Goal: Information Seeking & Learning: Find specific page/section

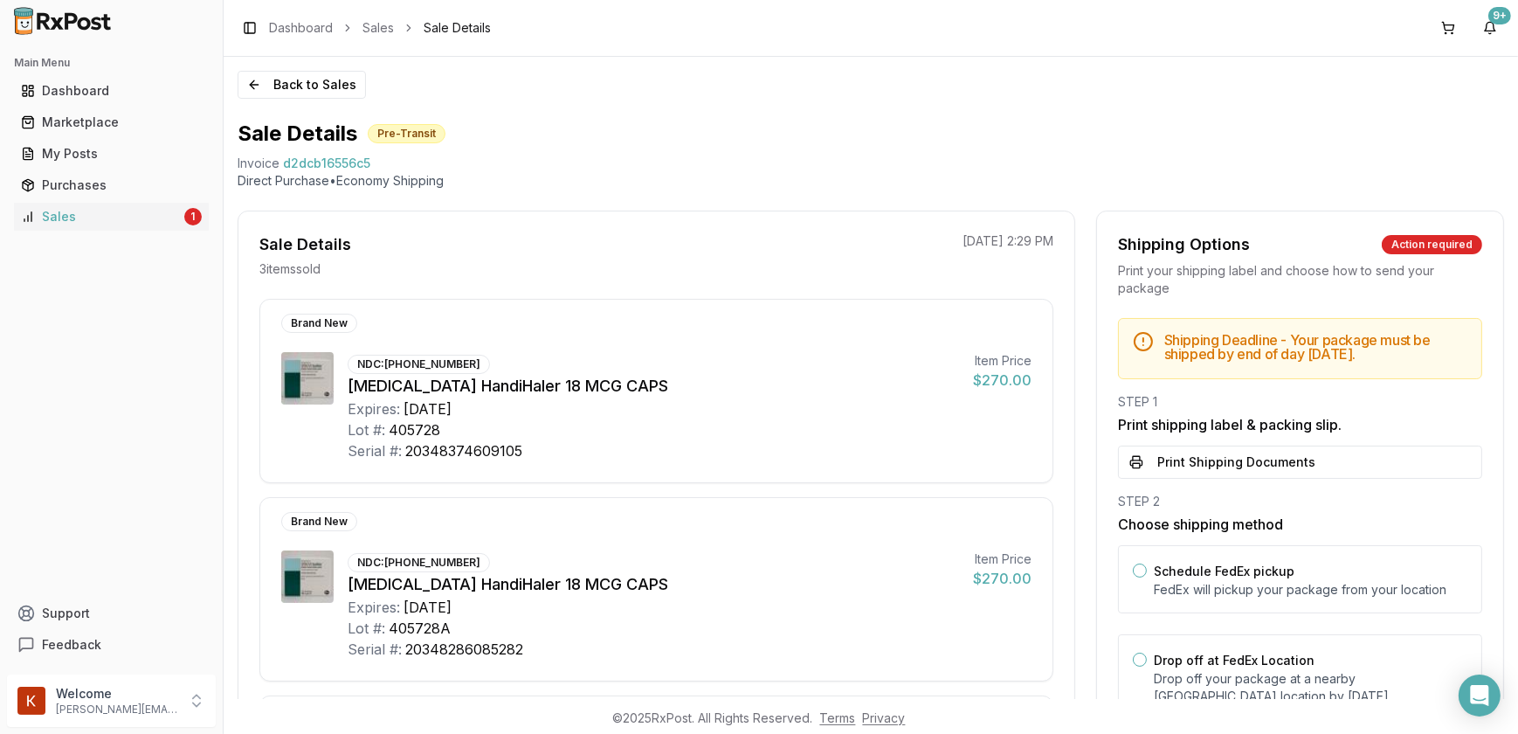
scroll to position [238, 0]
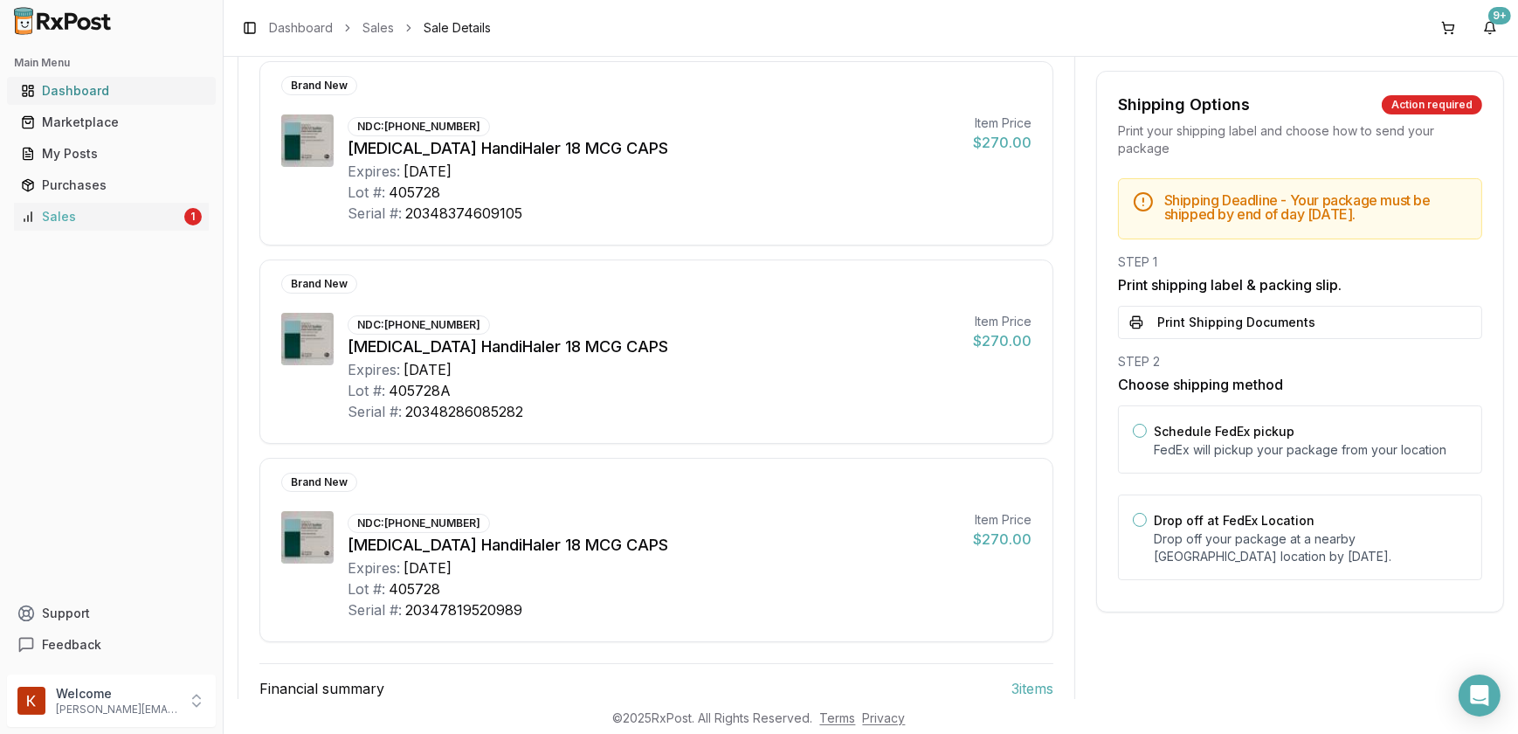
click at [90, 89] on div "Dashboard" at bounding box center [111, 90] width 181 height 17
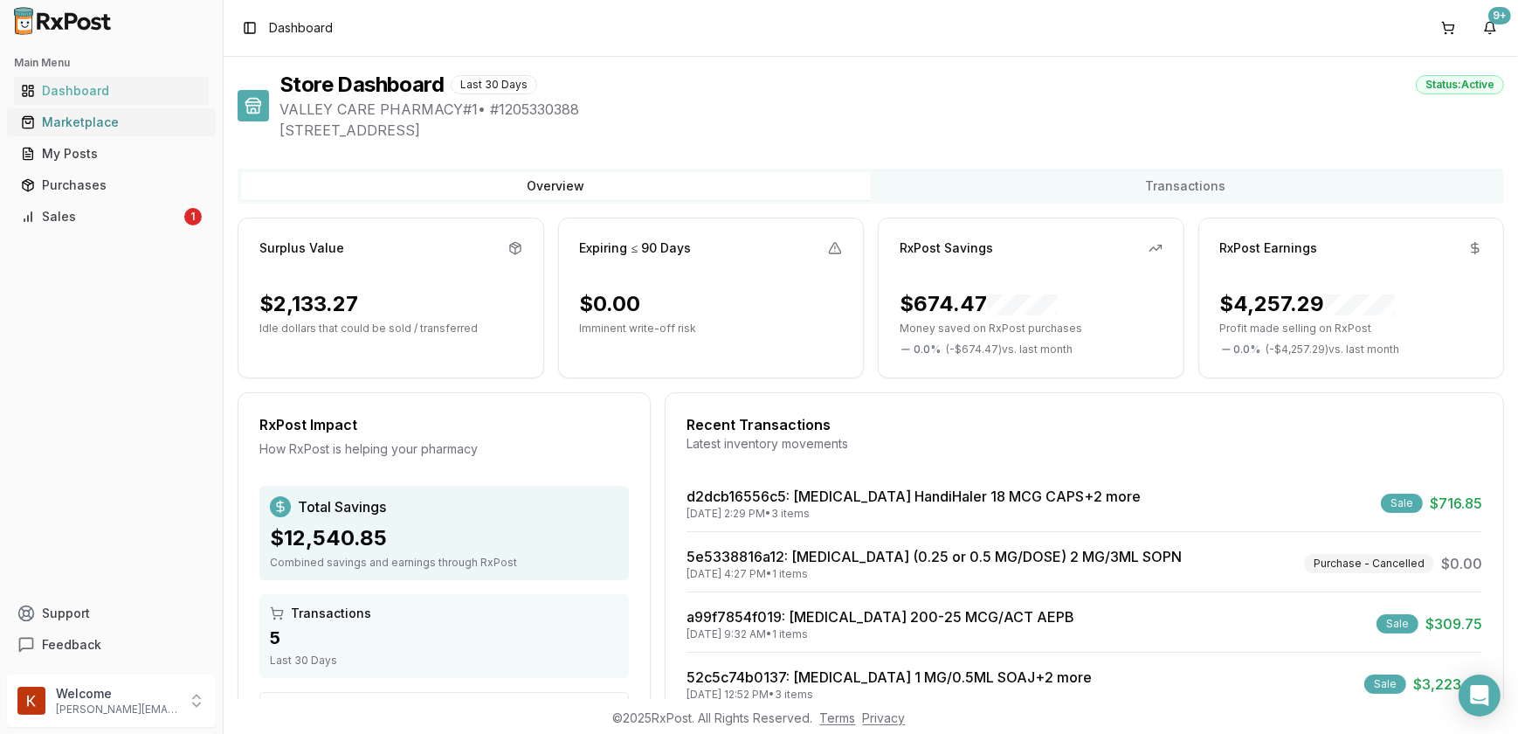
click at [86, 117] on div "Marketplace" at bounding box center [111, 122] width 181 height 17
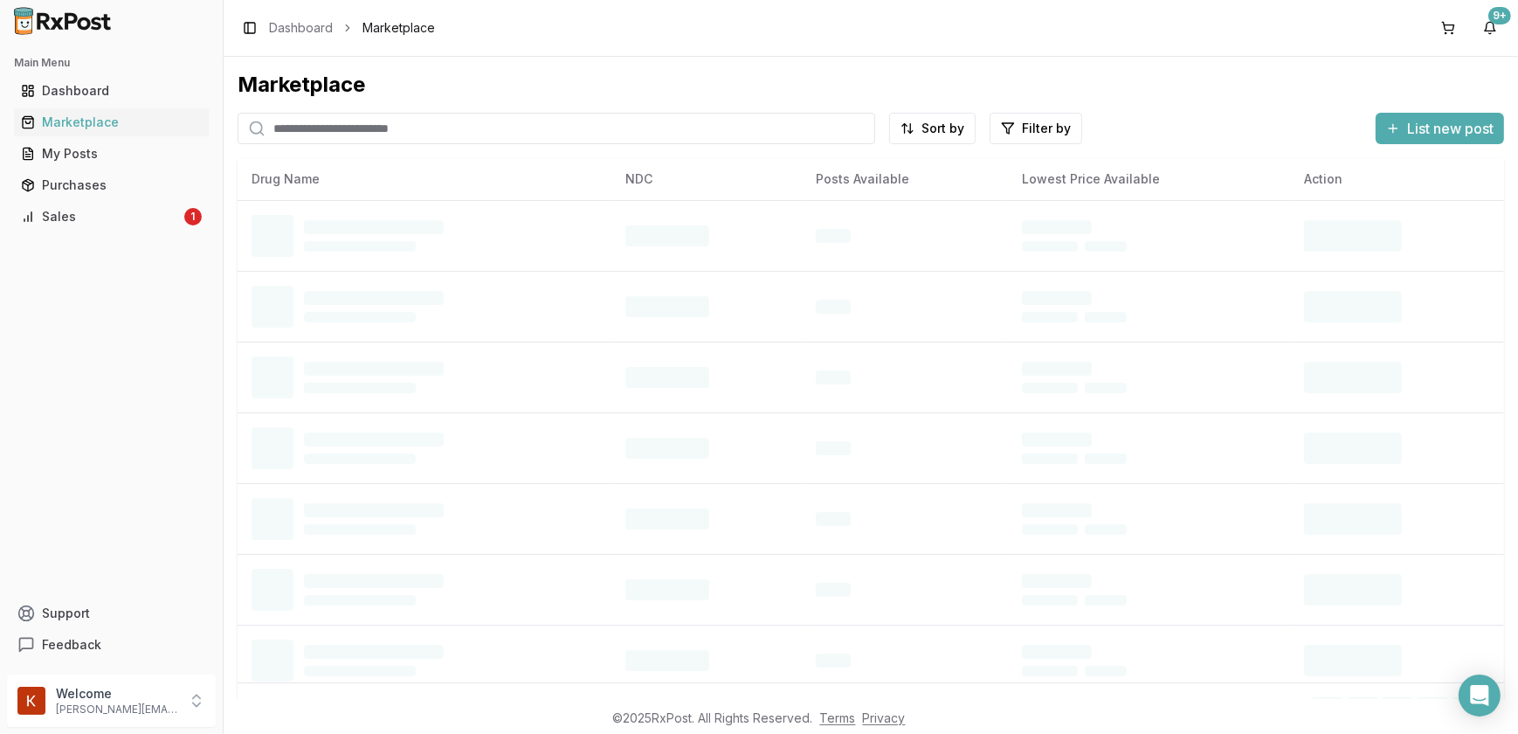
click at [334, 127] on input "search" at bounding box center [557, 128] width 638 height 31
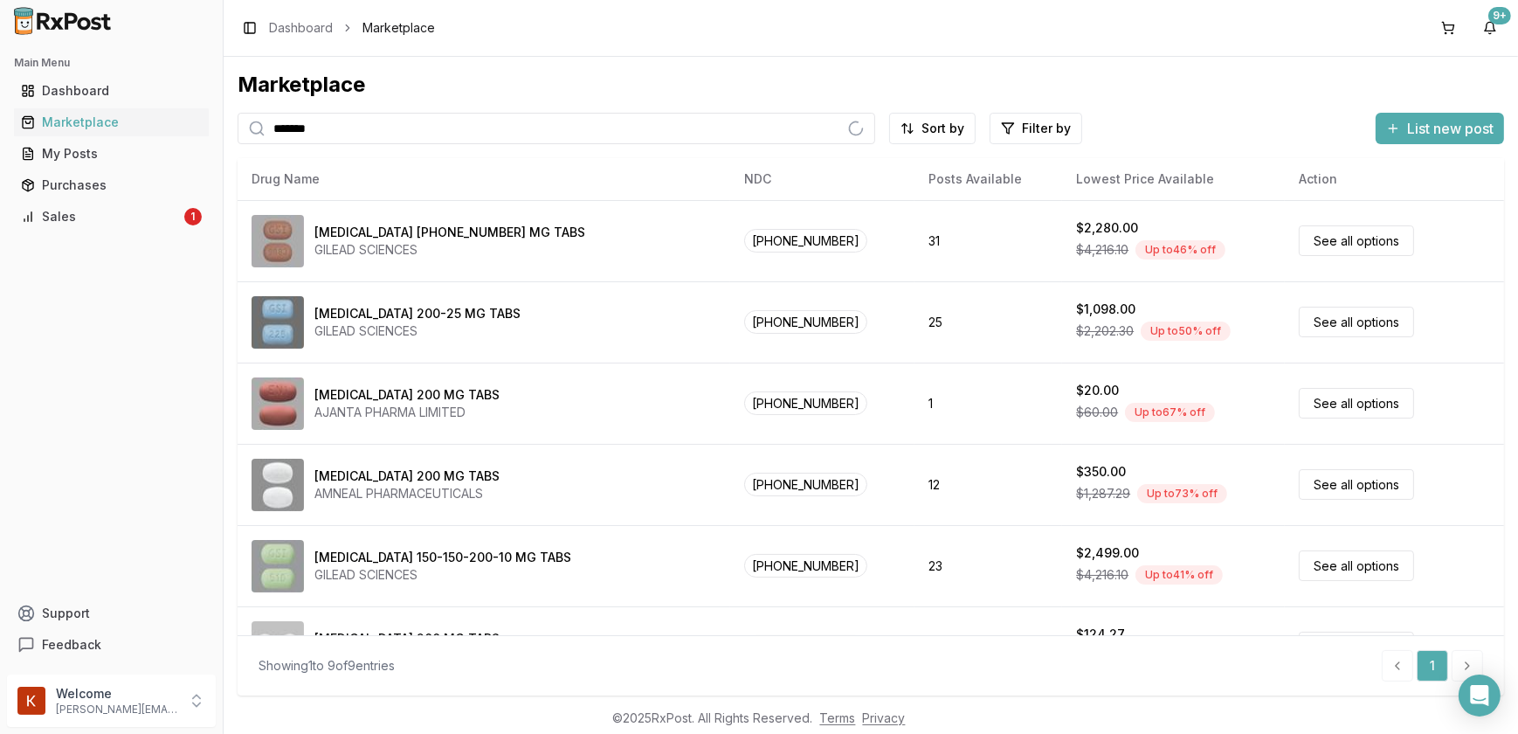
type input "*******"
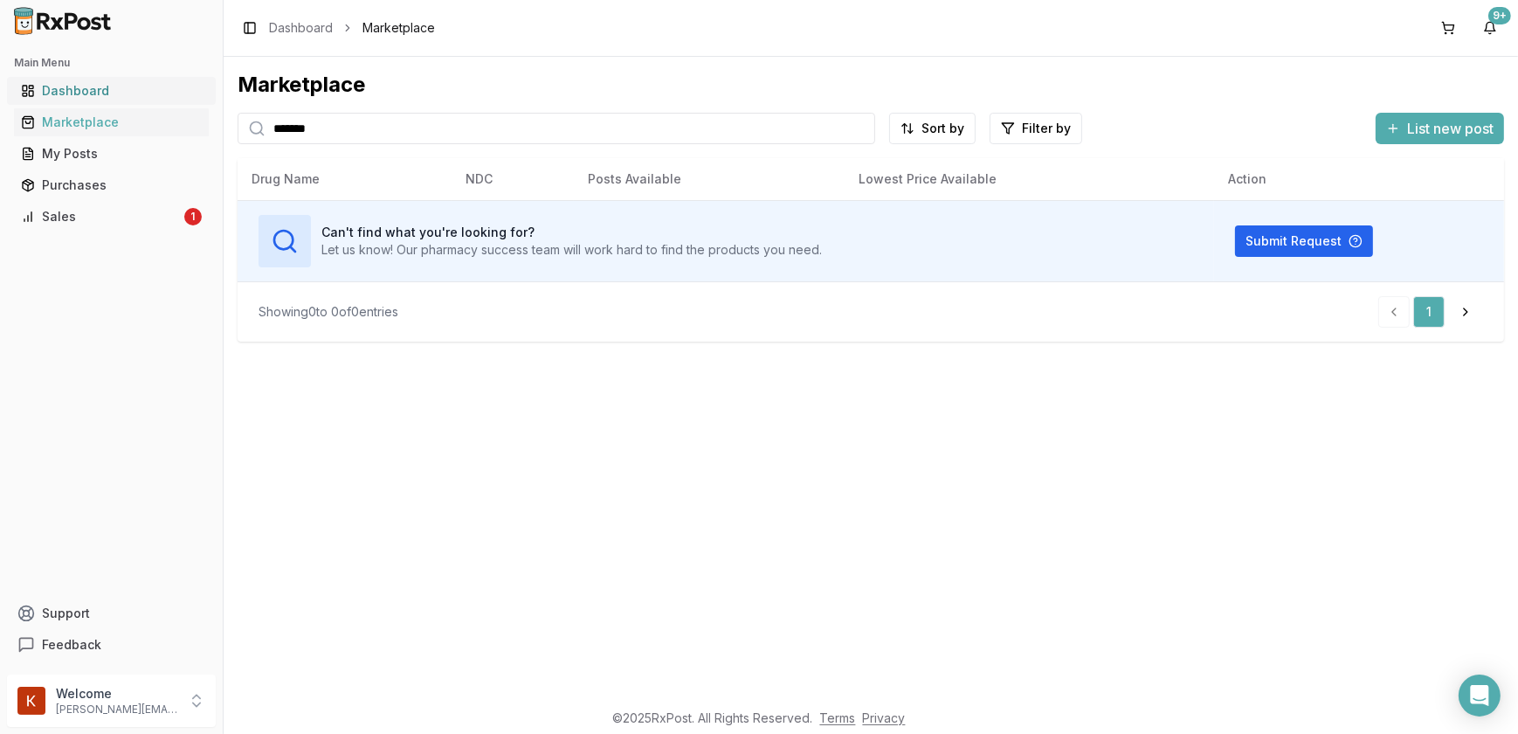
click at [97, 91] on div "Dashboard" at bounding box center [111, 90] width 181 height 17
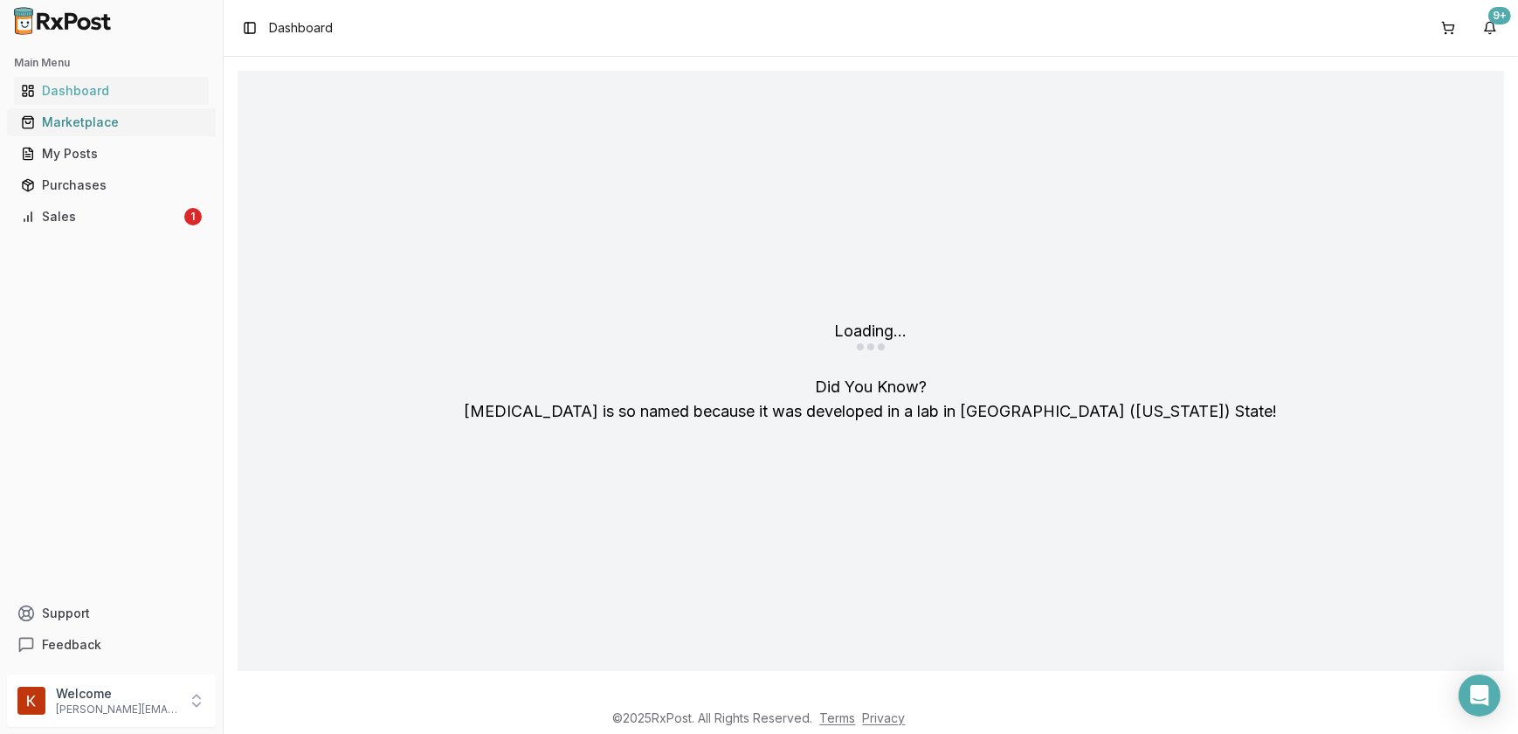
click at [77, 135] on link "Marketplace" at bounding box center [111, 122] width 195 height 31
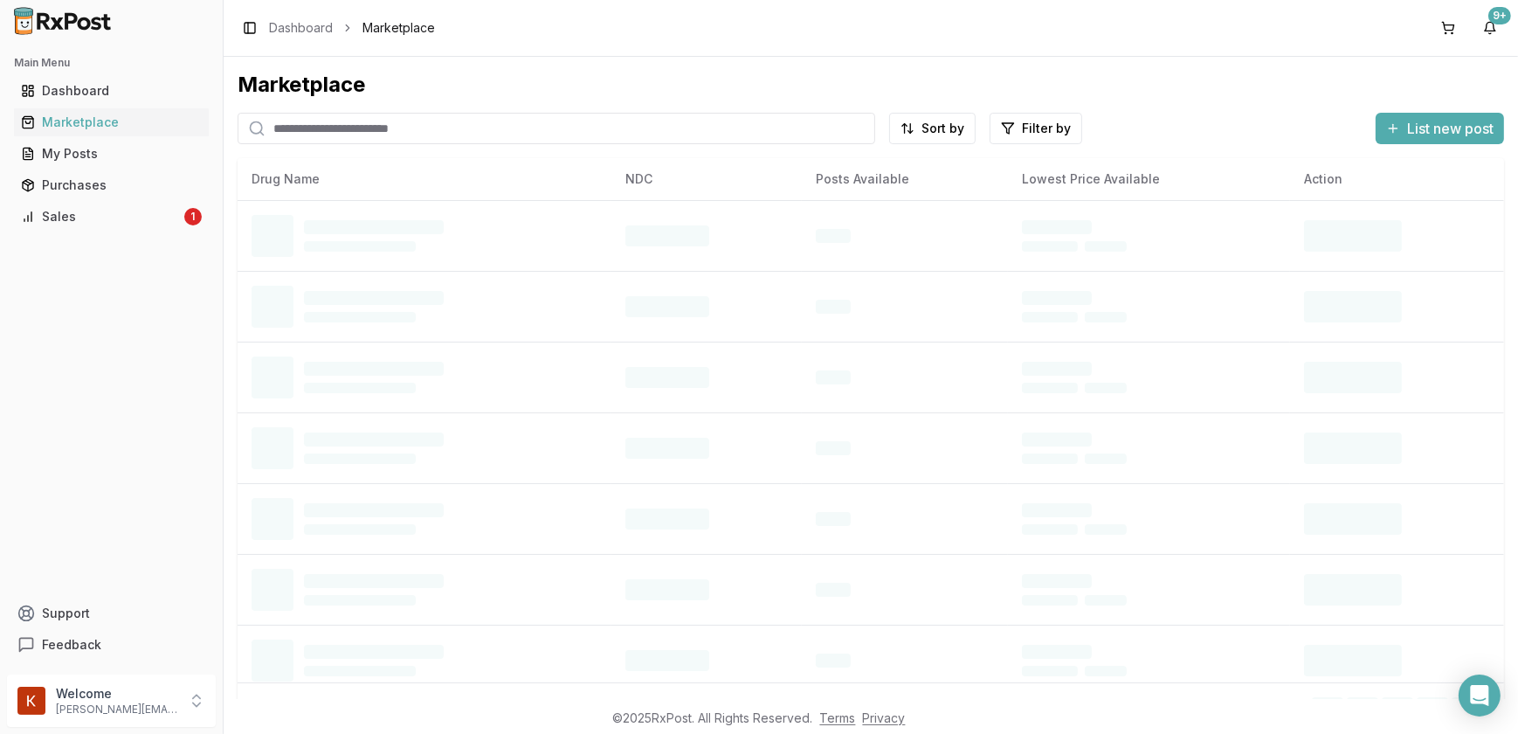
click at [299, 134] on input "search" at bounding box center [557, 128] width 638 height 31
type input "*******"
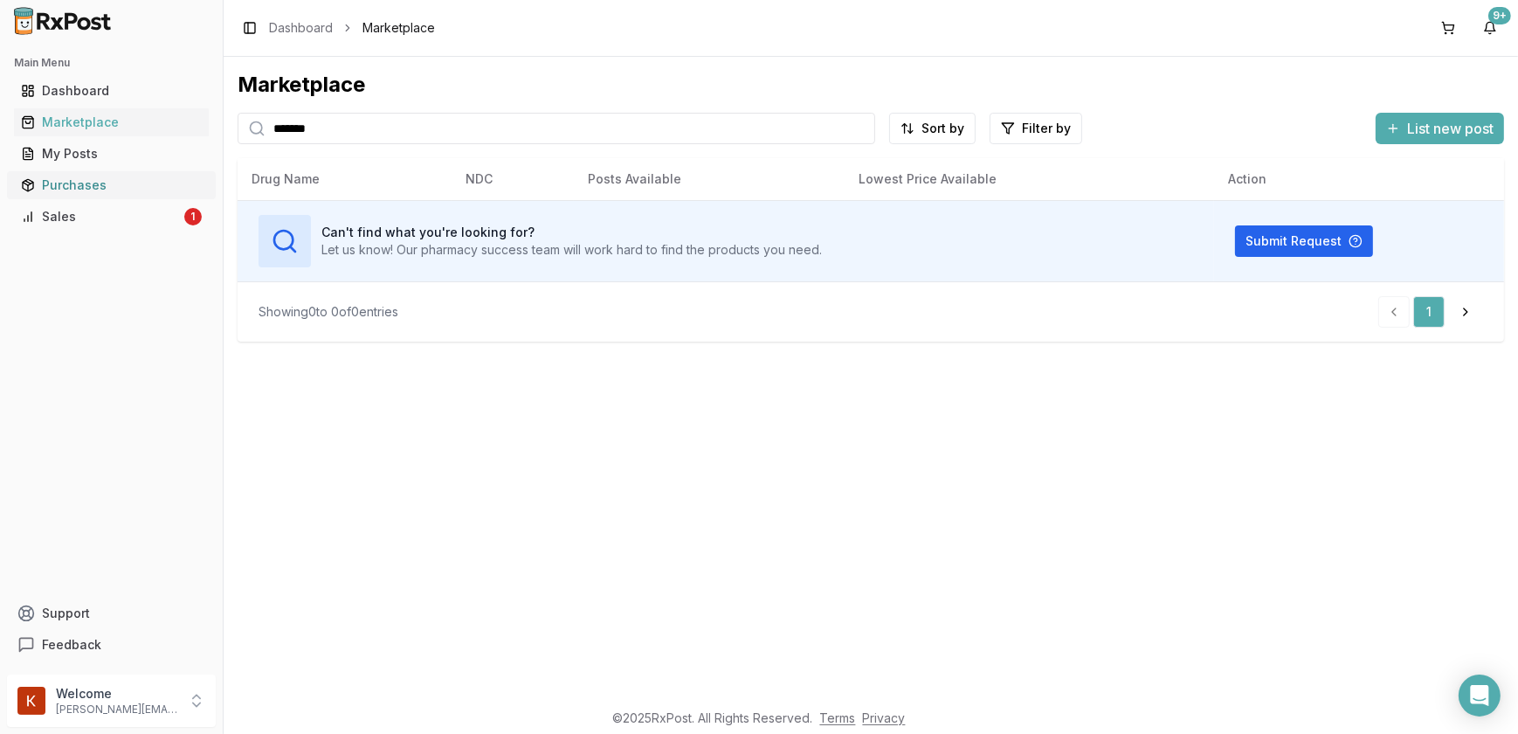
click at [97, 183] on div "Purchases" at bounding box center [111, 184] width 181 height 17
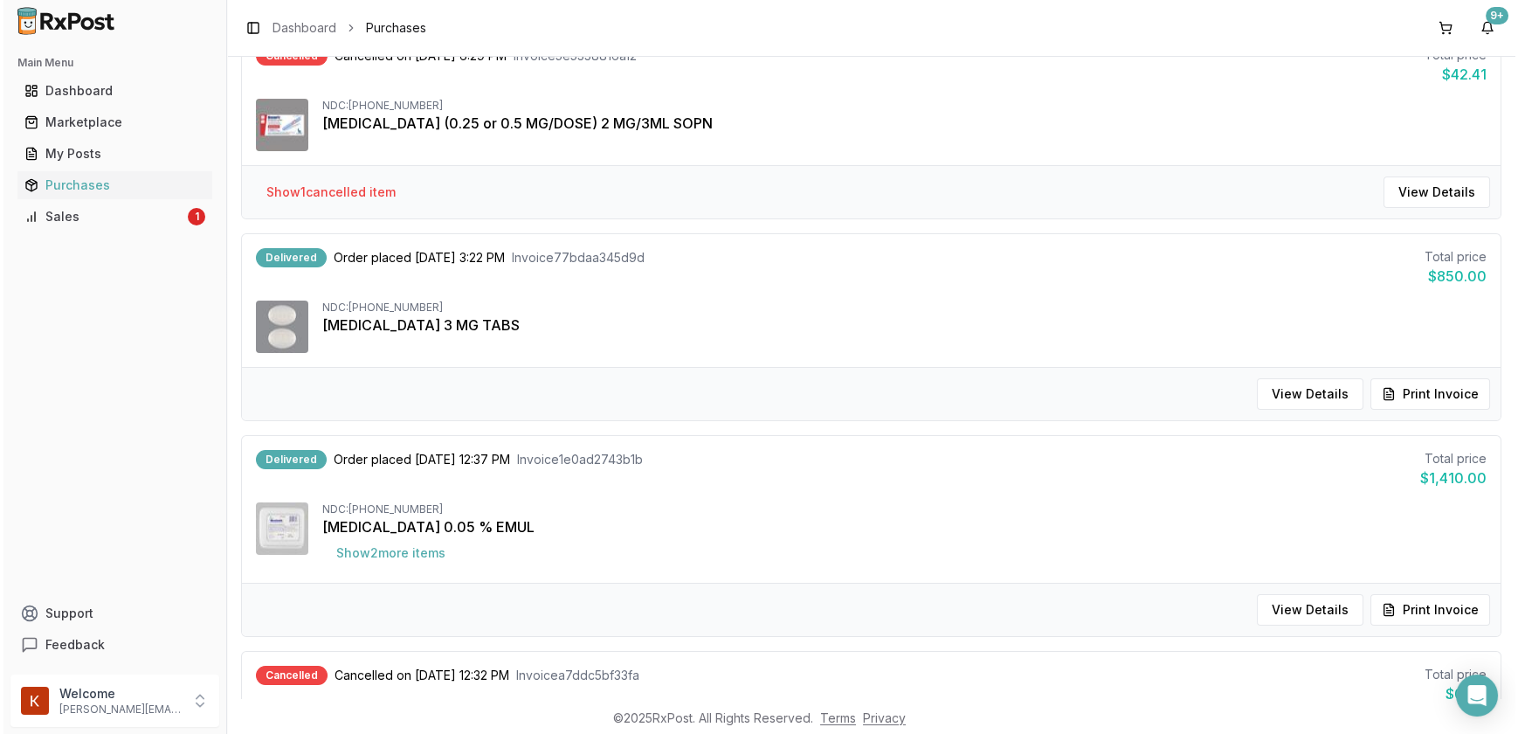
scroll to position [158, 0]
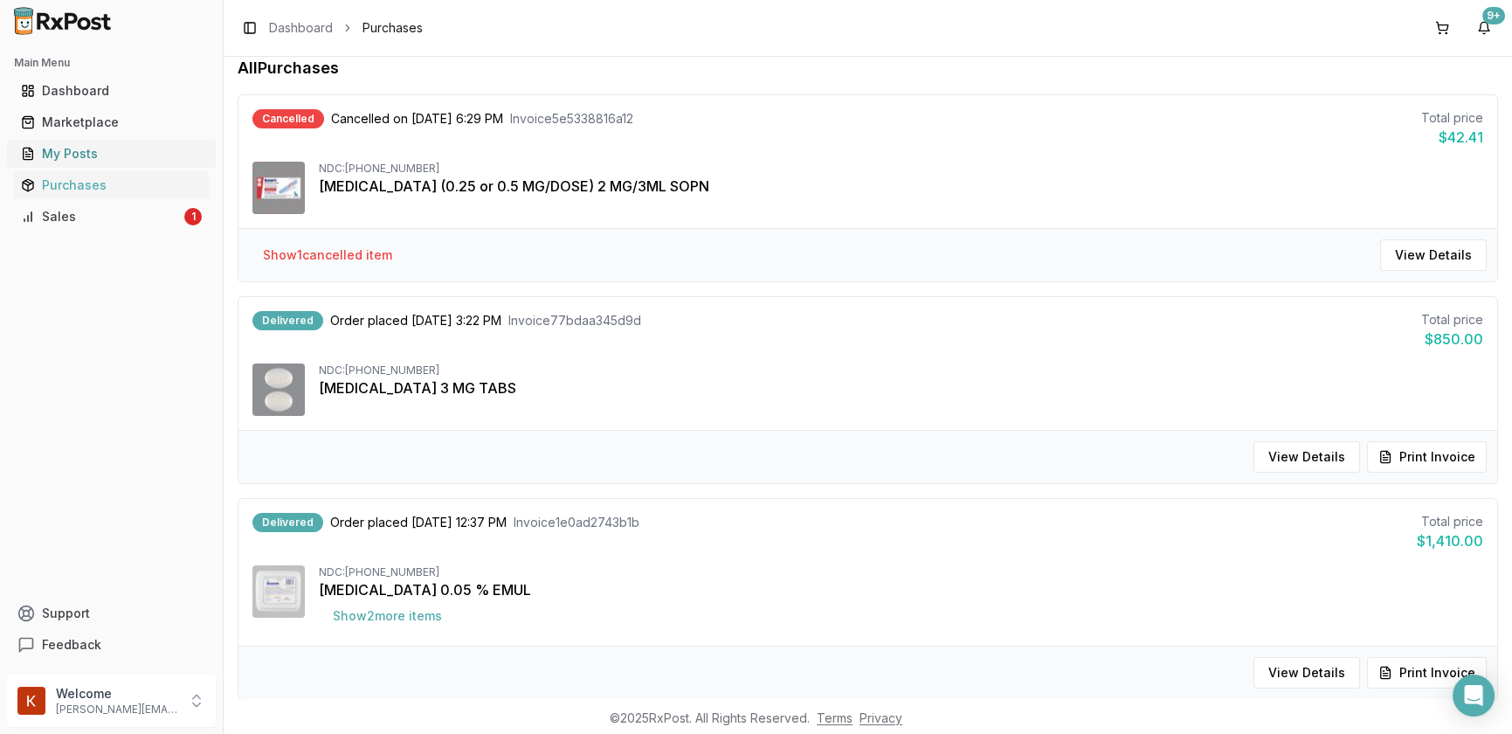
click at [128, 153] on div "My Posts" at bounding box center [111, 153] width 181 height 17
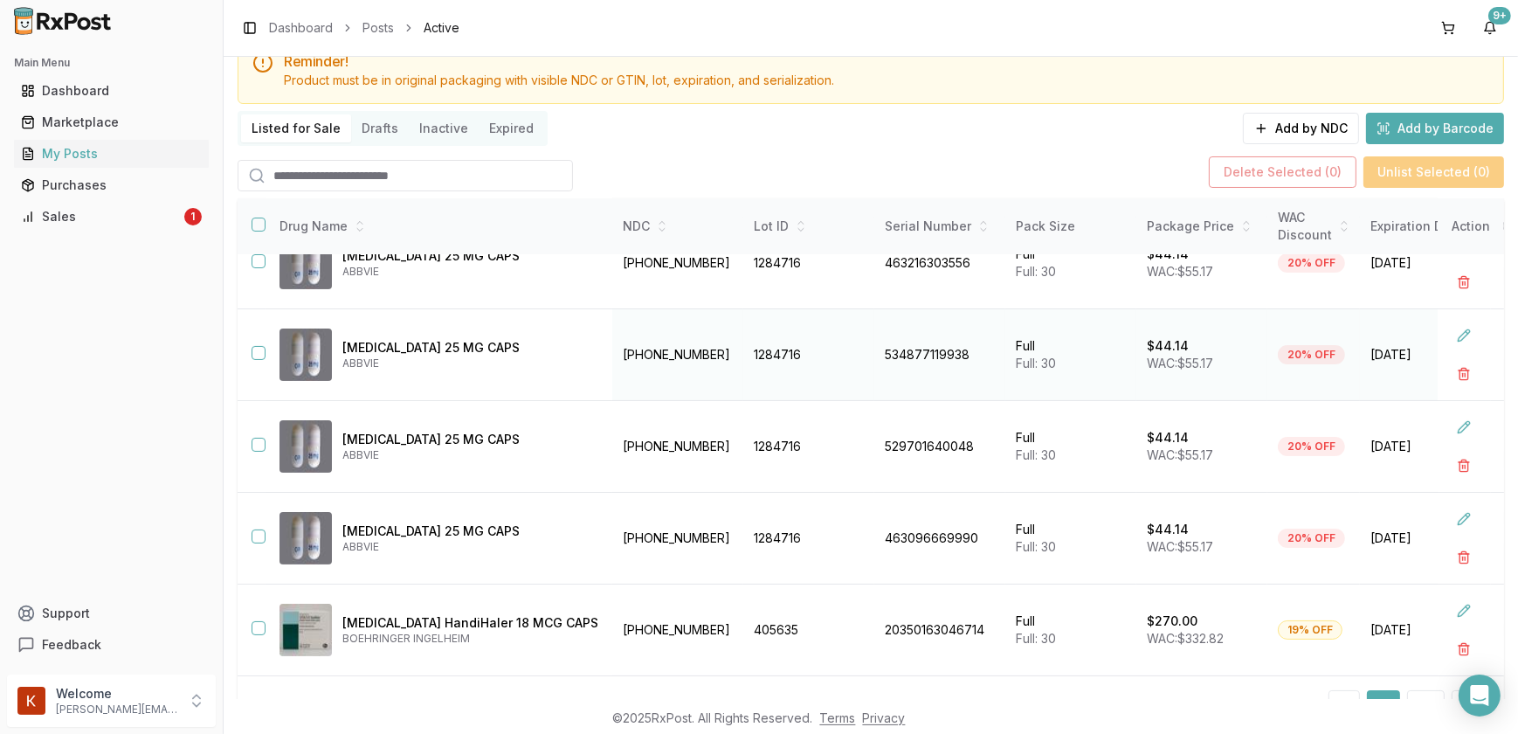
scroll to position [144, 0]
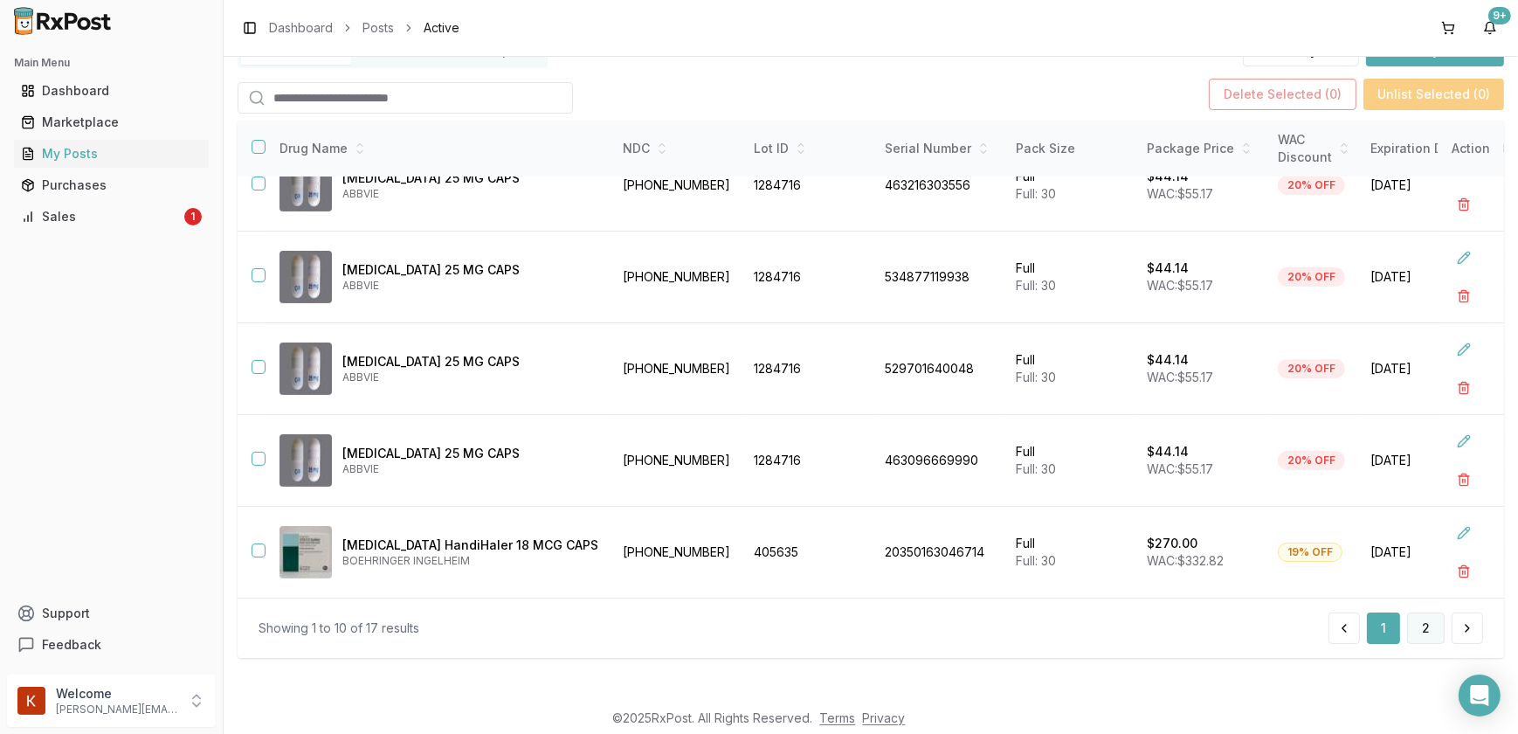
click at [1414, 633] on button "2" at bounding box center [1426, 627] width 38 height 31
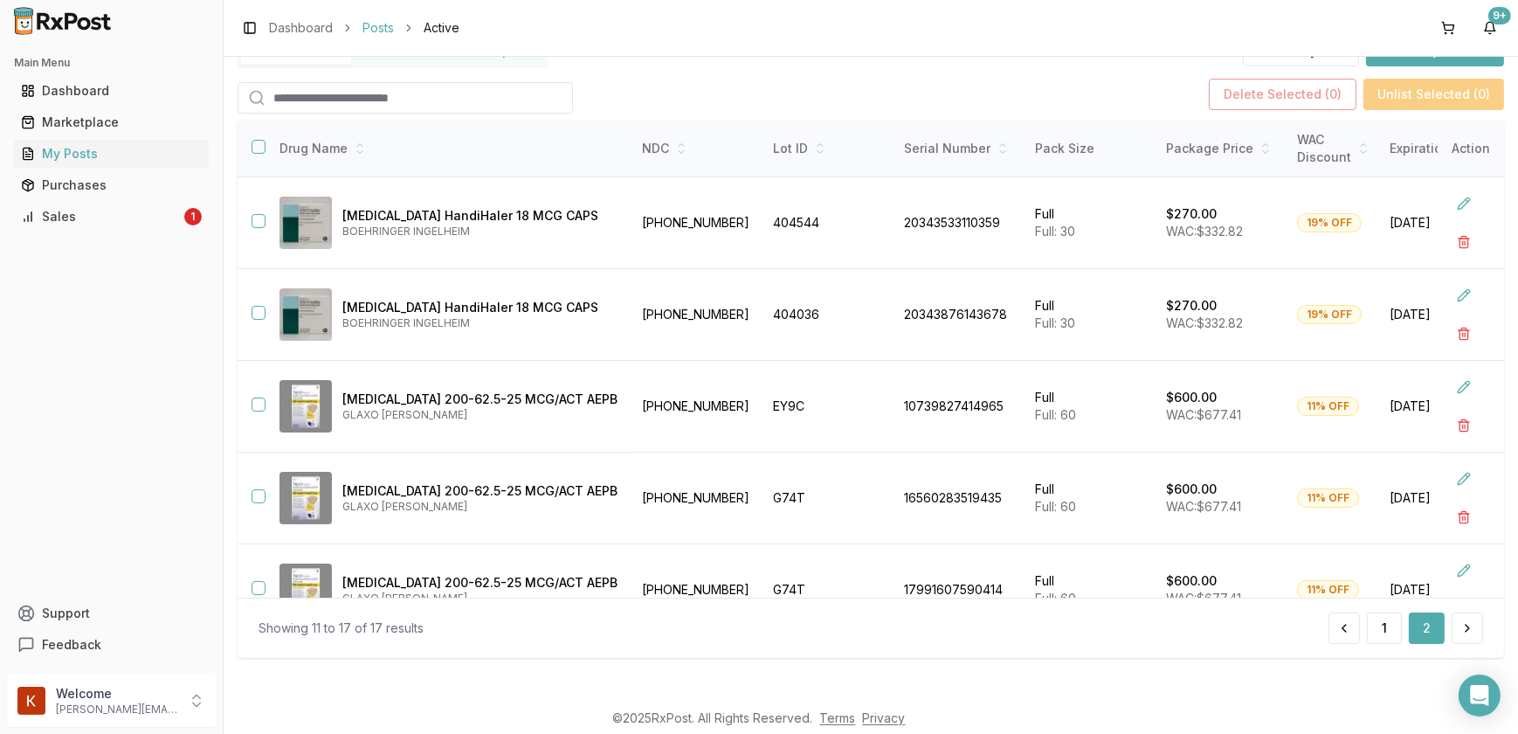
click at [387, 27] on link "Posts" at bounding box center [378, 27] width 31 height 17
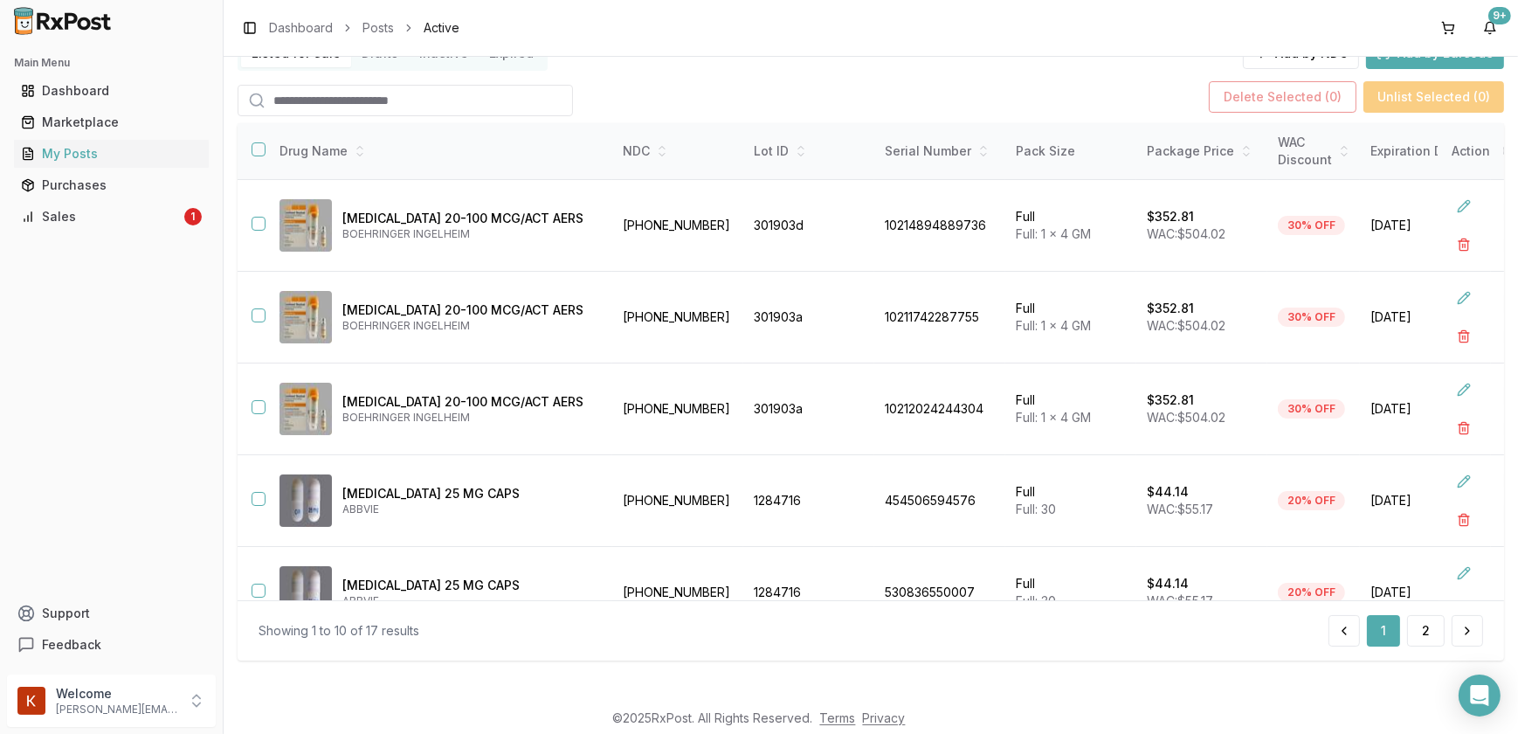
scroll to position [144, 0]
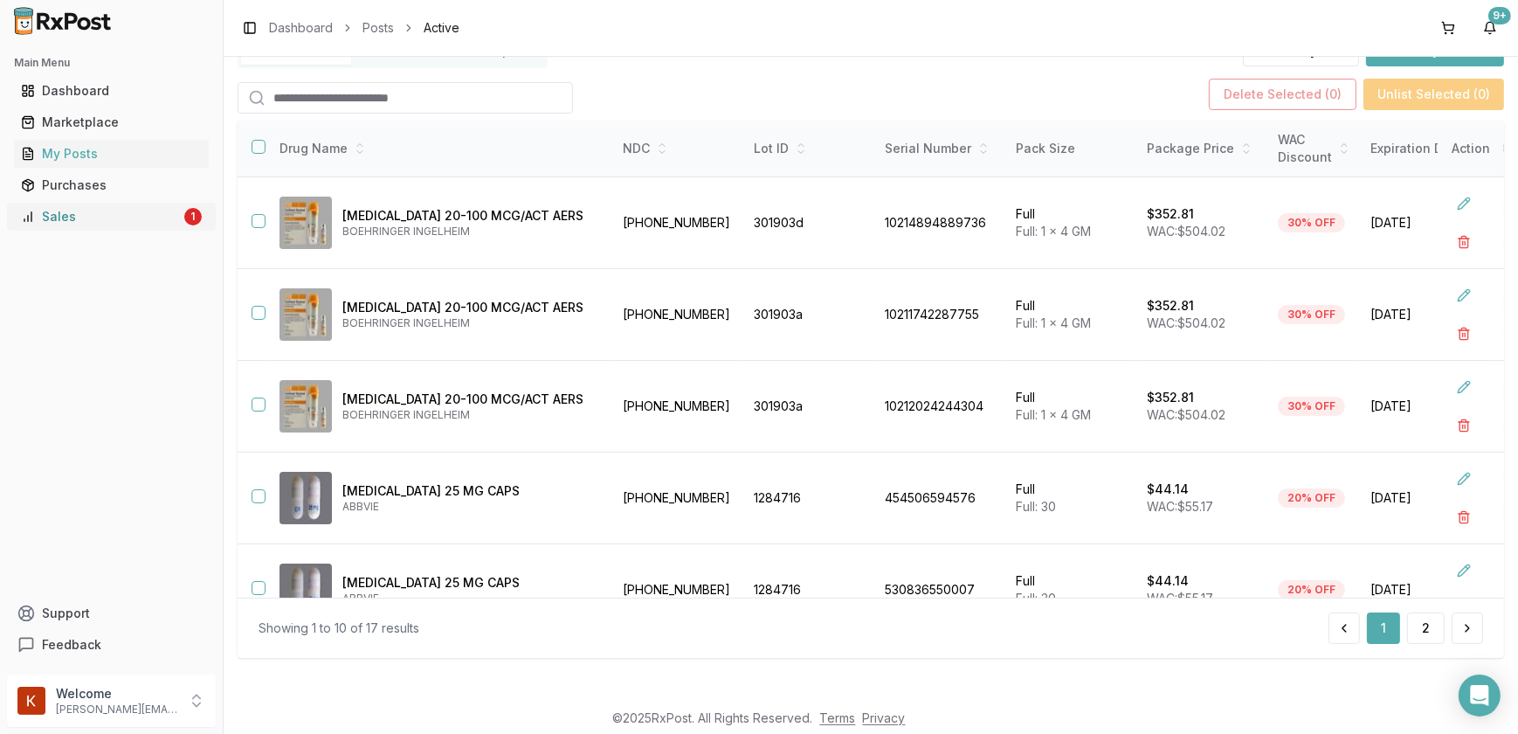
click at [105, 212] on div "Sales" at bounding box center [101, 216] width 160 height 17
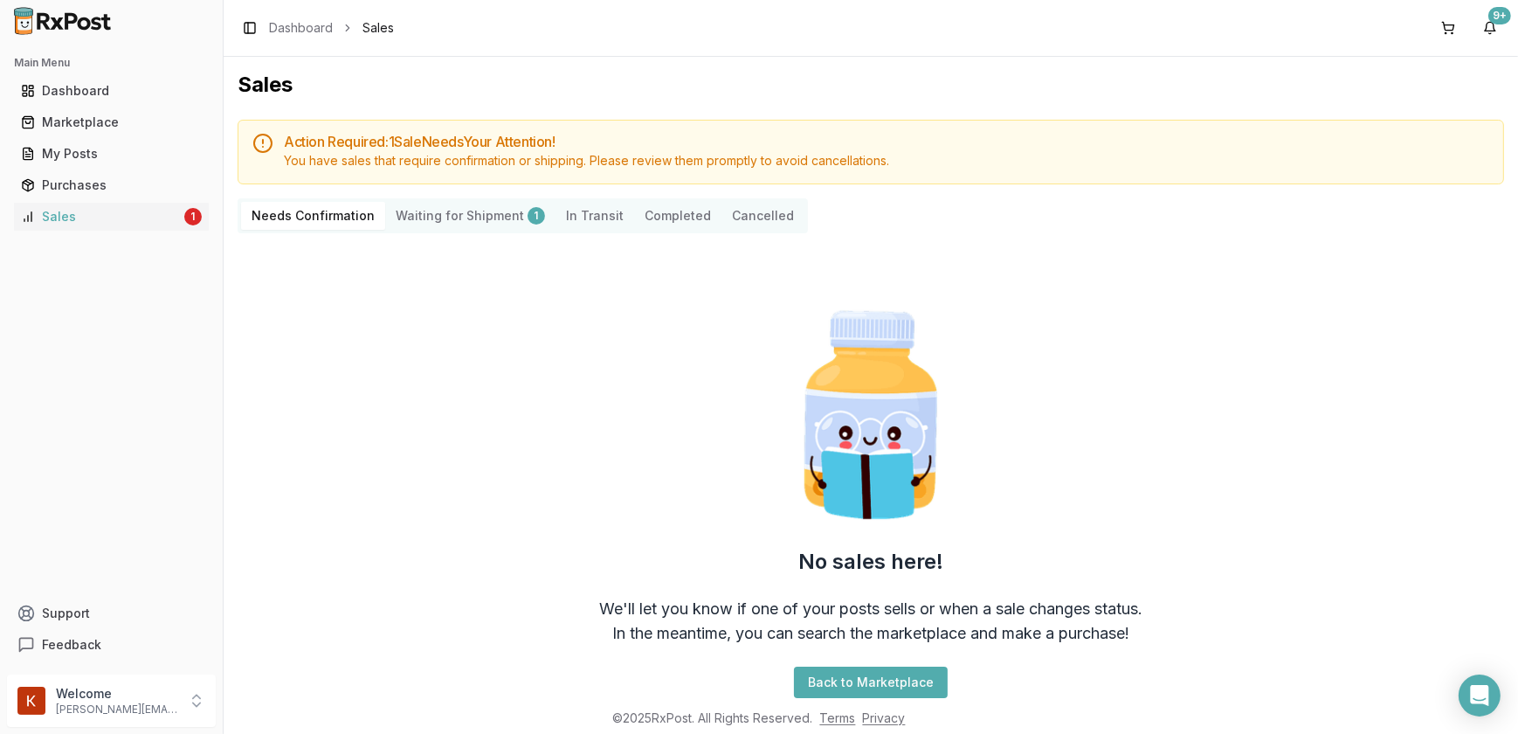
click at [463, 222] on Shipment "Waiting for Shipment 1" at bounding box center [470, 216] width 170 height 28
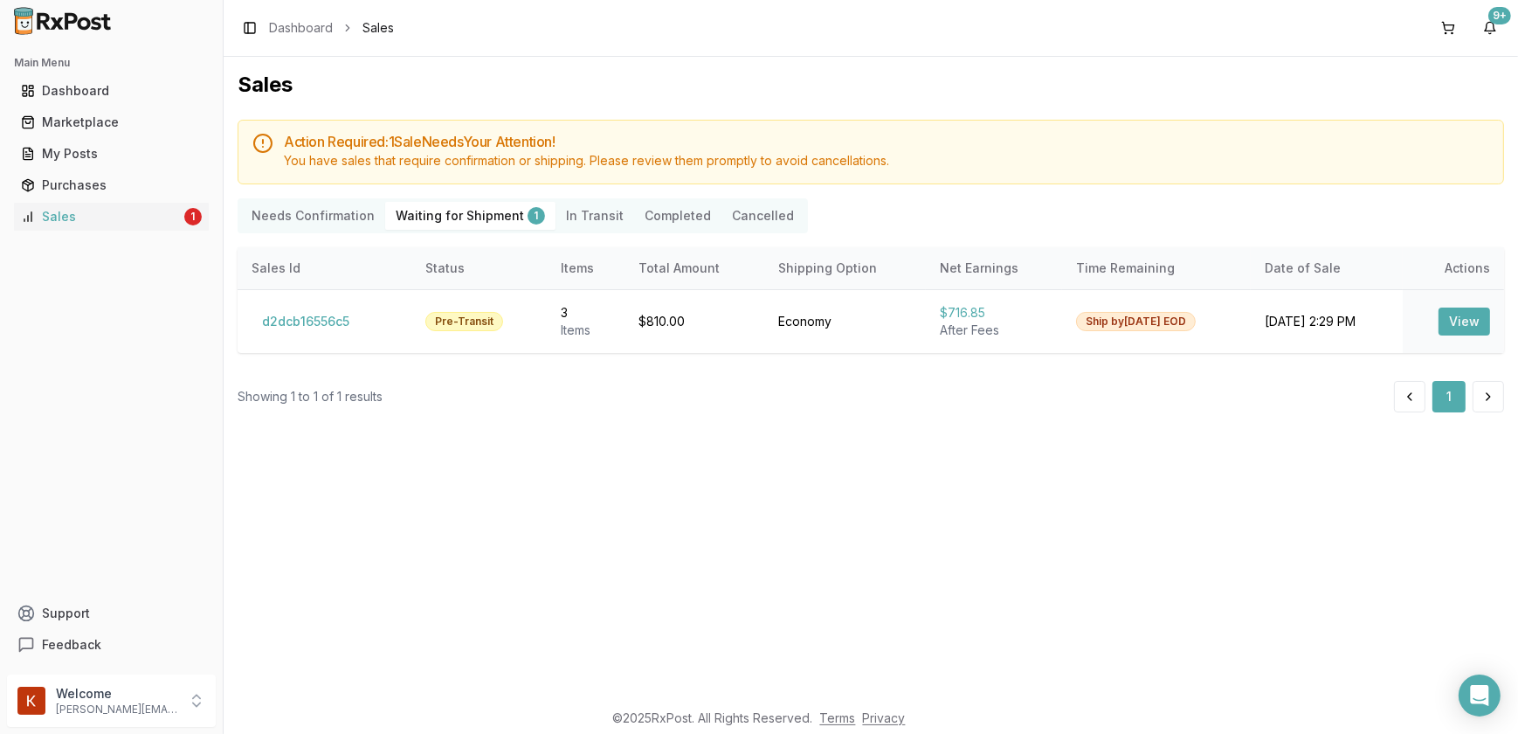
click at [655, 222] on button "Completed" at bounding box center [677, 216] width 87 height 28
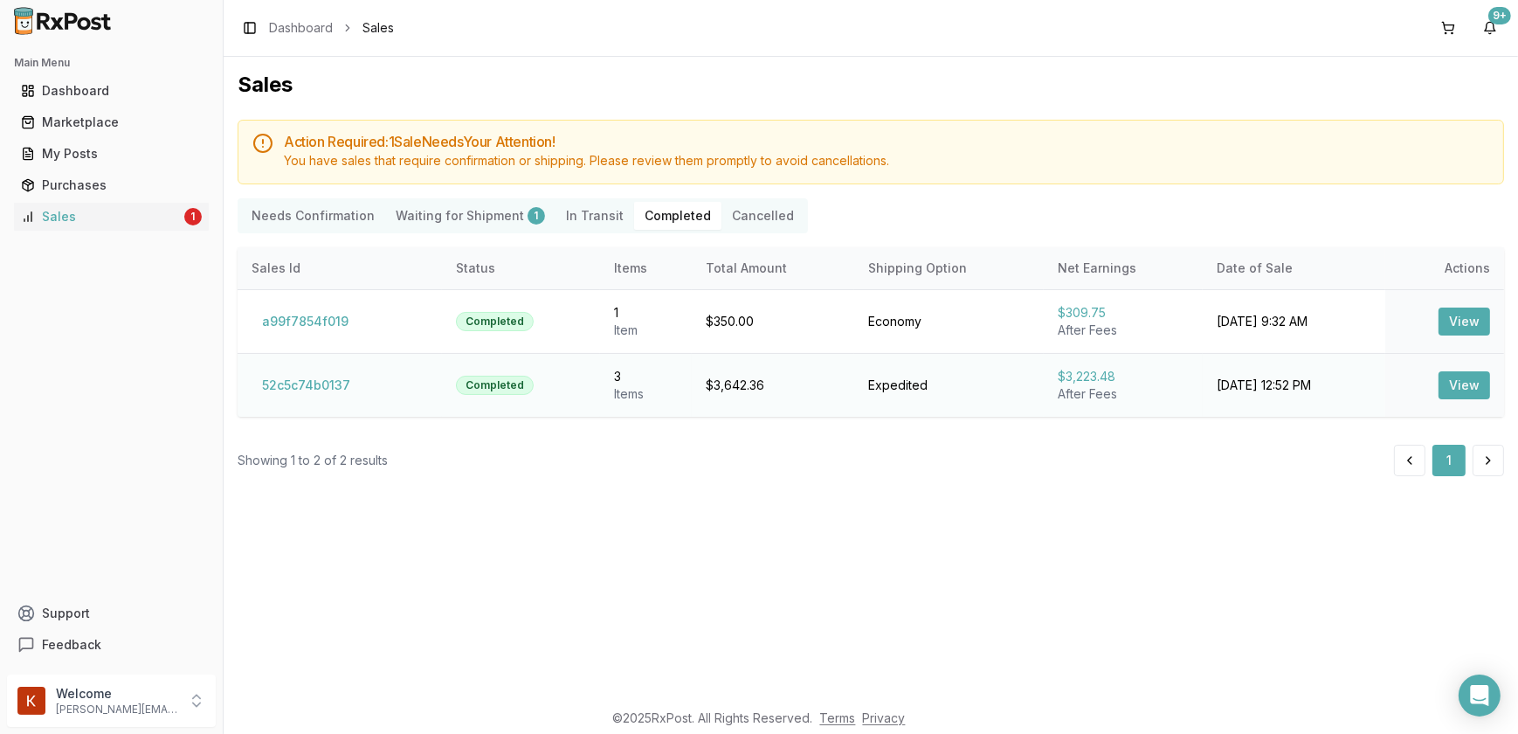
click at [1450, 381] on button "View" at bounding box center [1465, 385] width 52 height 28
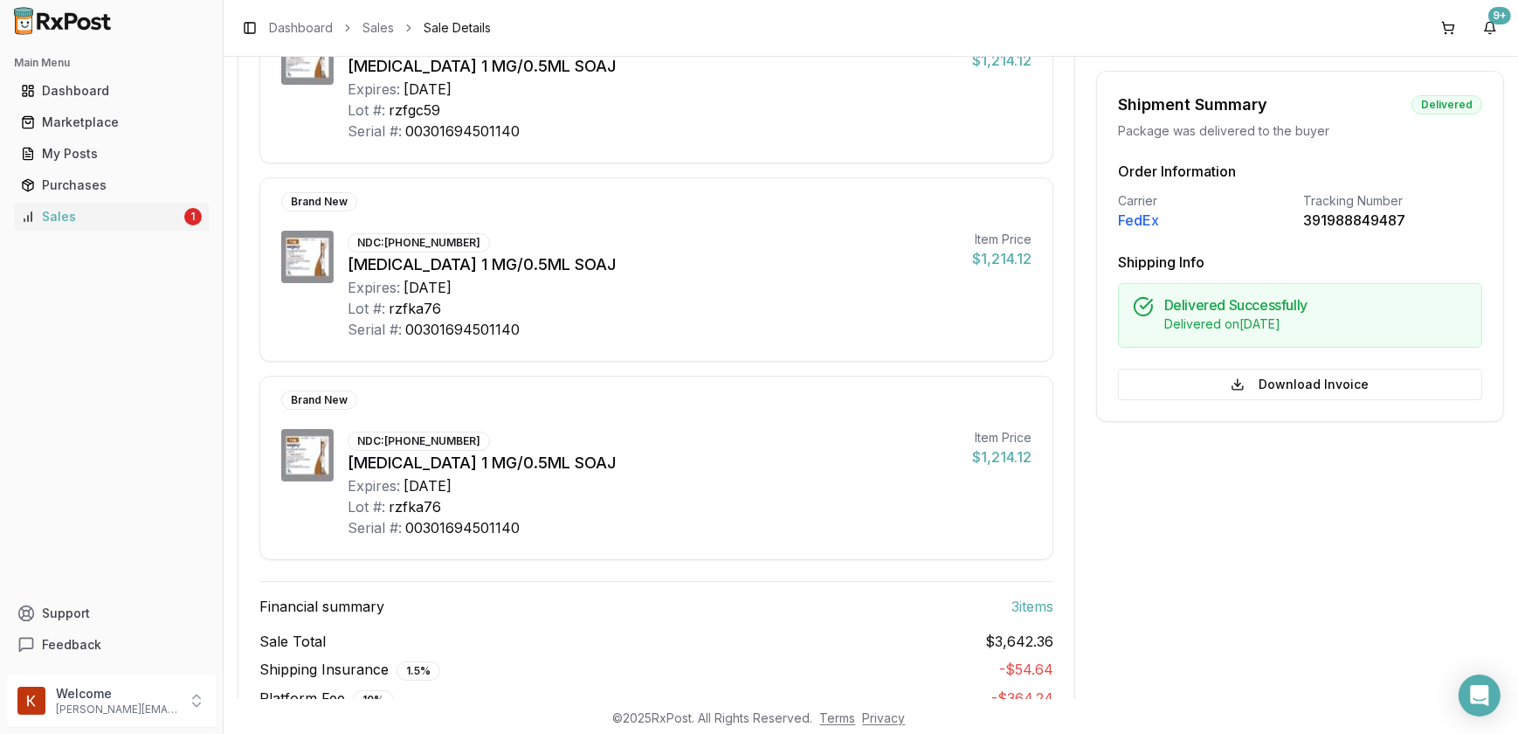
scroll to position [349, 0]
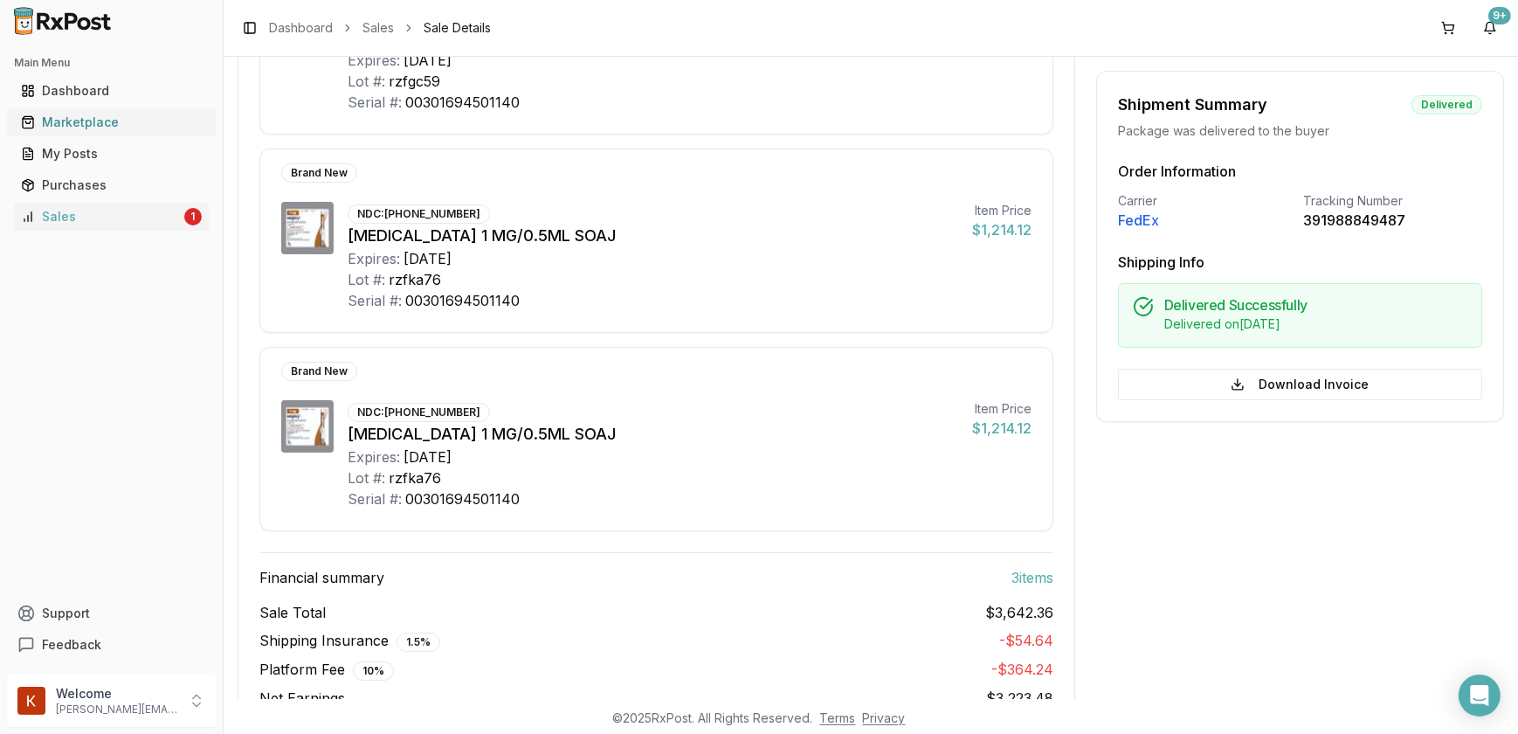
click at [82, 118] on div "Marketplace" at bounding box center [111, 122] width 181 height 17
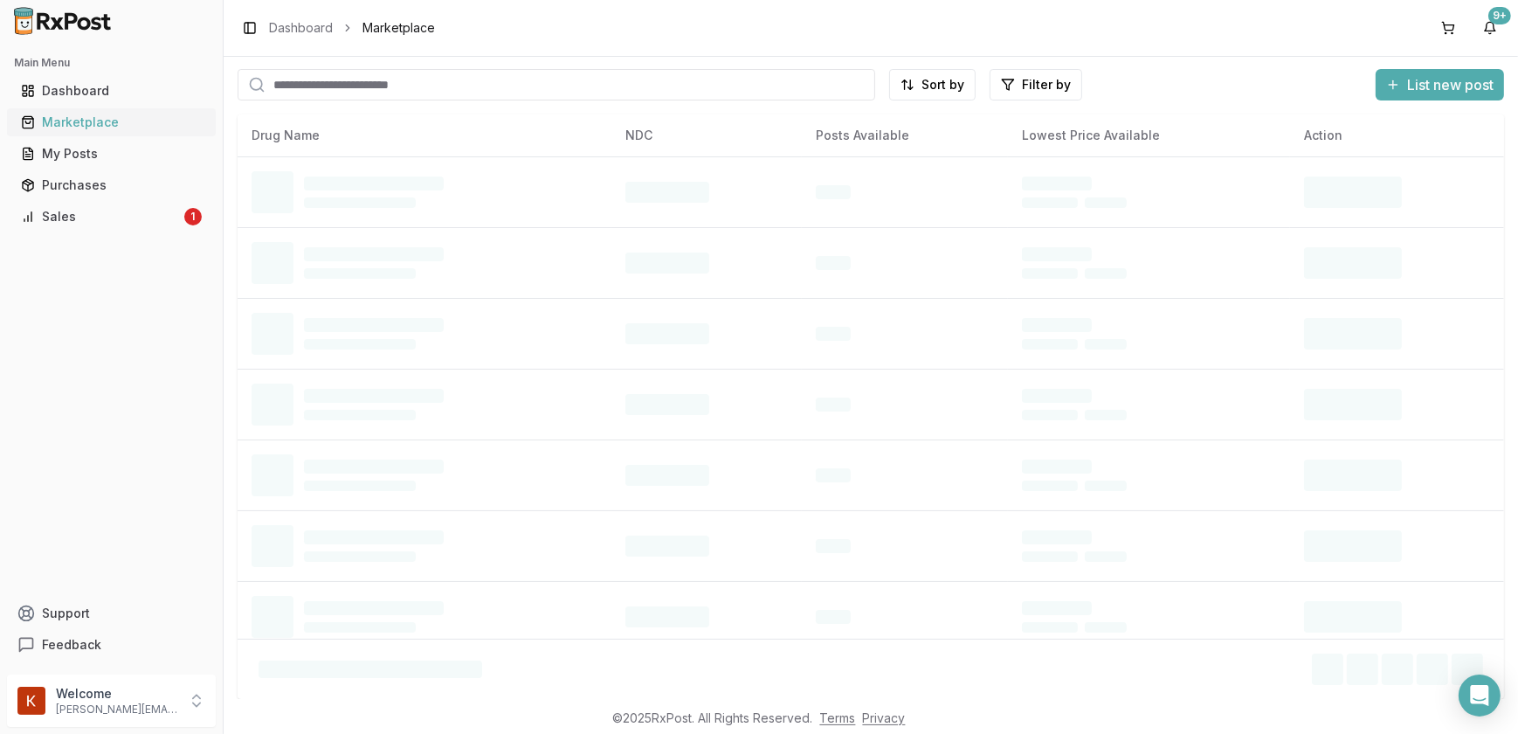
scroll to position [43, 0]
click at [312, 87] on input "search" at bounding box center [557, 85] width 638 height 31
type input "******"
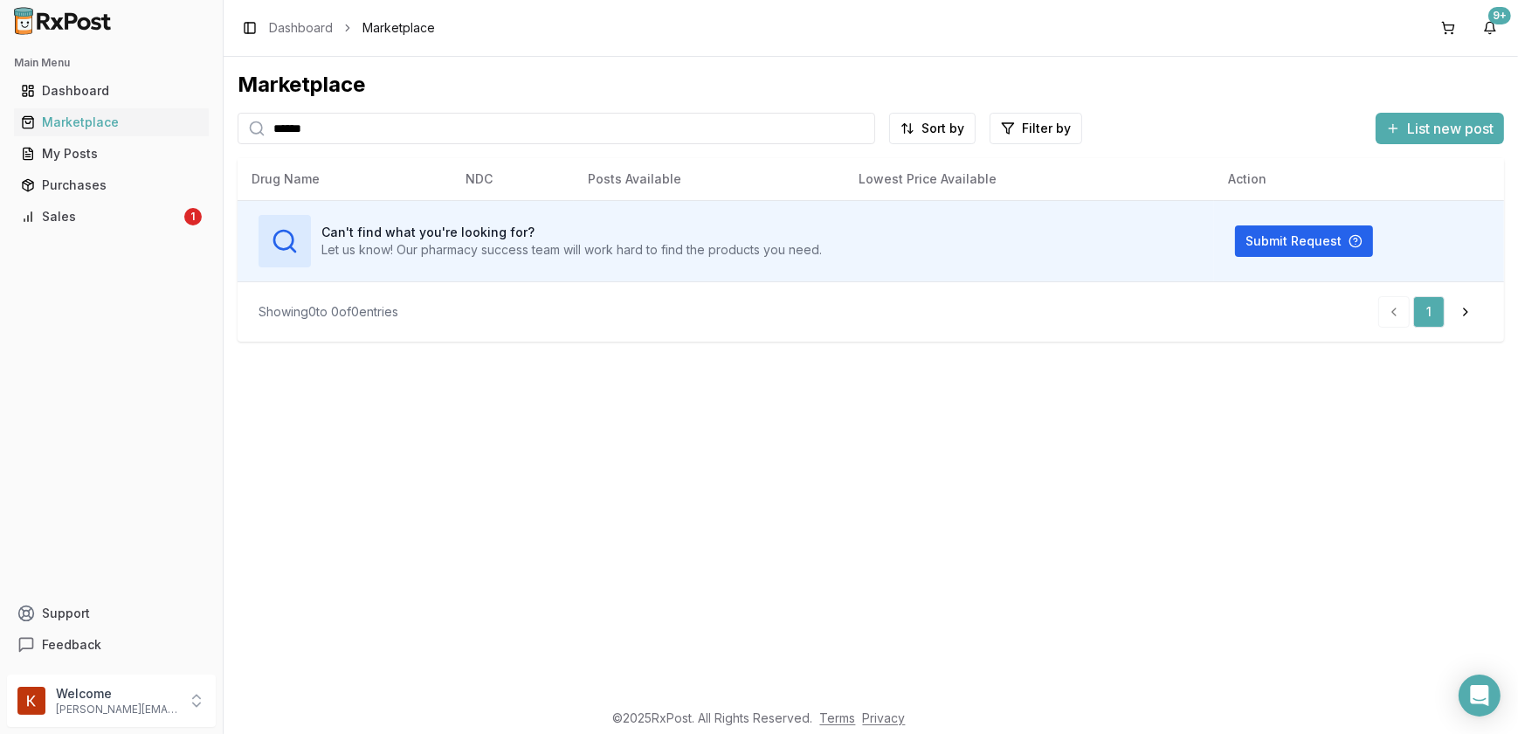
drag, startPoint x: 720, startPoint y: 448, endPoint x: -185, endPoint y: -83, distance: 1049.4
drag, startPoint x: -185, startPoint y: -83, endPoint x: 86, endPoint y: 84, distance: 318.8
click at [86, 84] on div "Dashboard" at bounding box center [111, 90] width 181 height 17
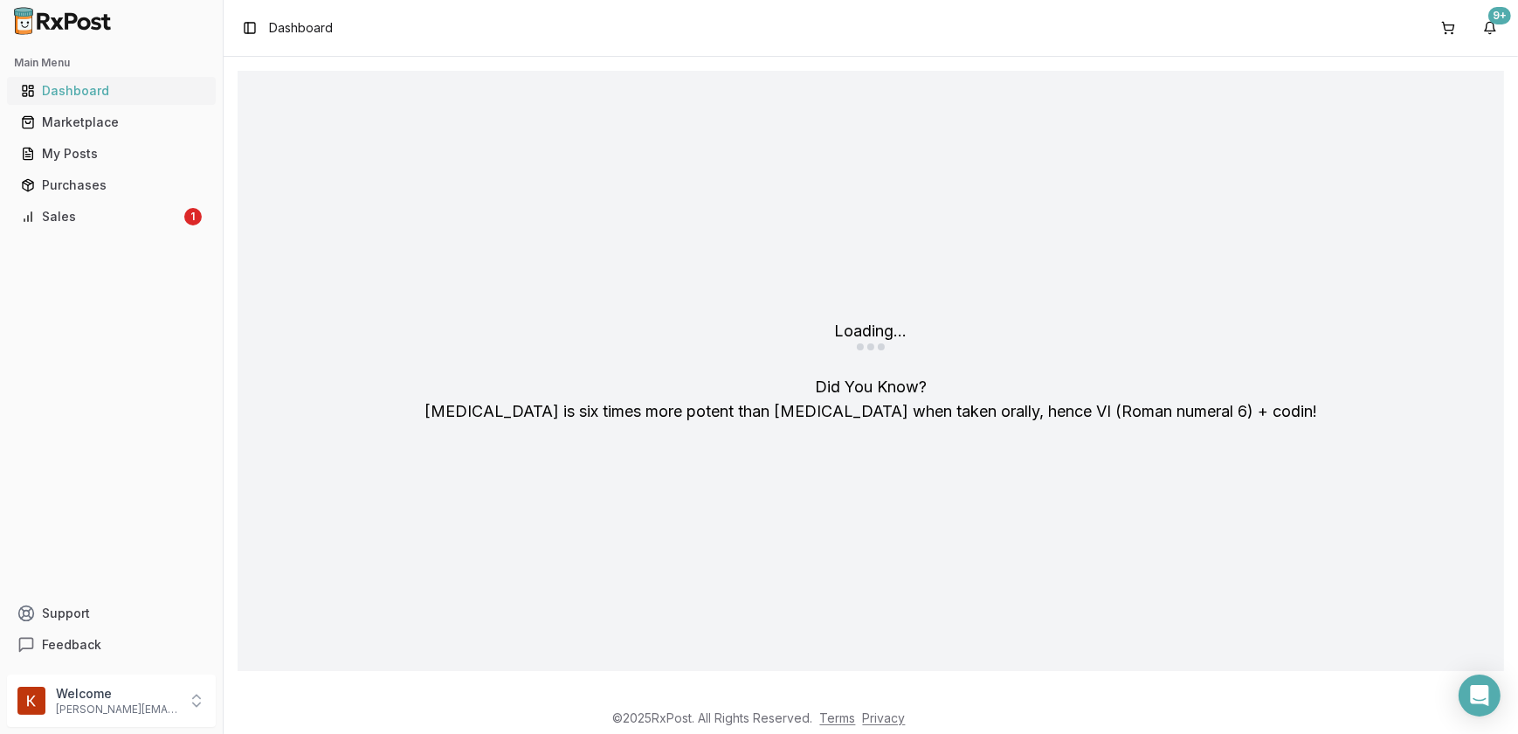
click at [86, 85] on div "Dashboard" at bounding box center [111, 90] width 181 height 17
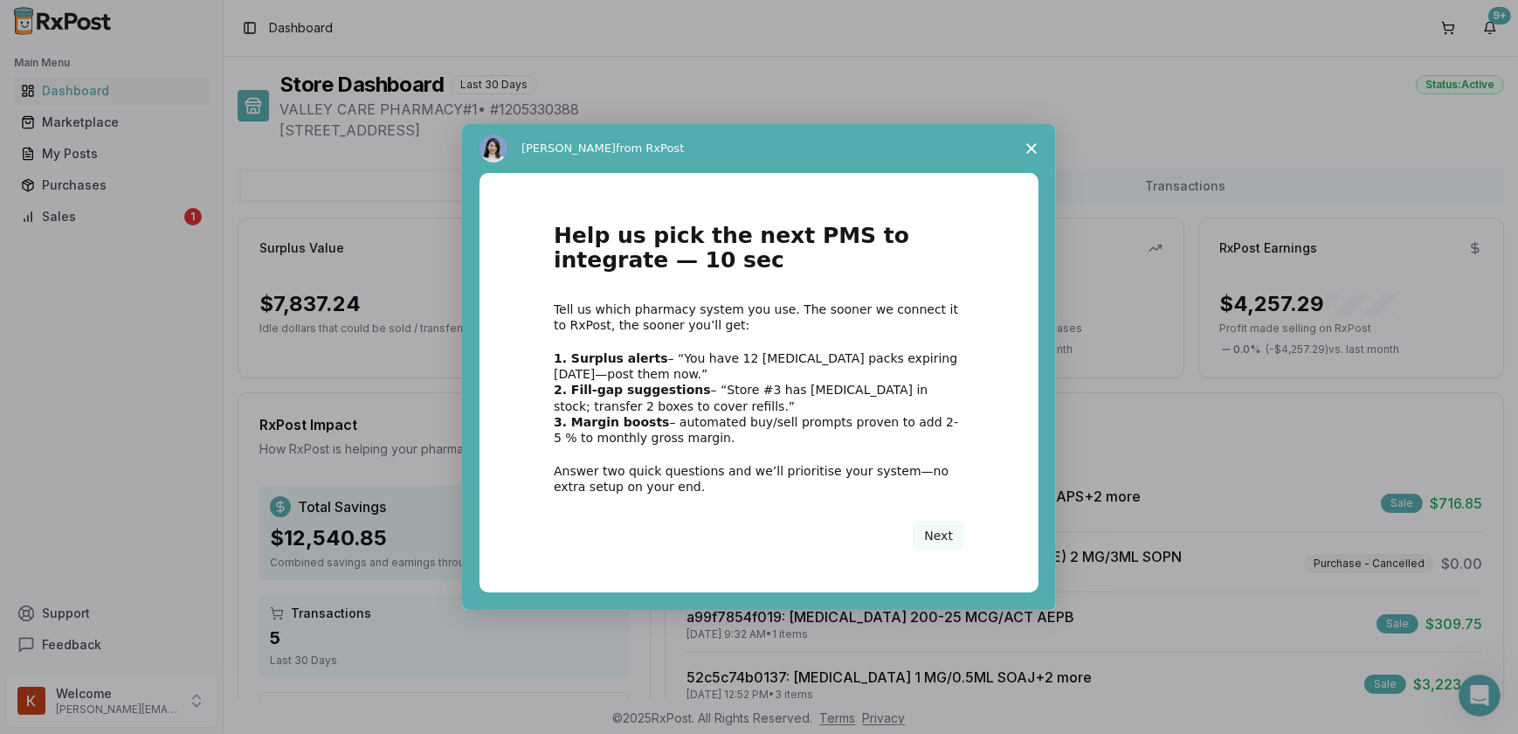
click at [1028, 134] on span "Close survey" at bounding box center [1031, 148] width 49 height 49
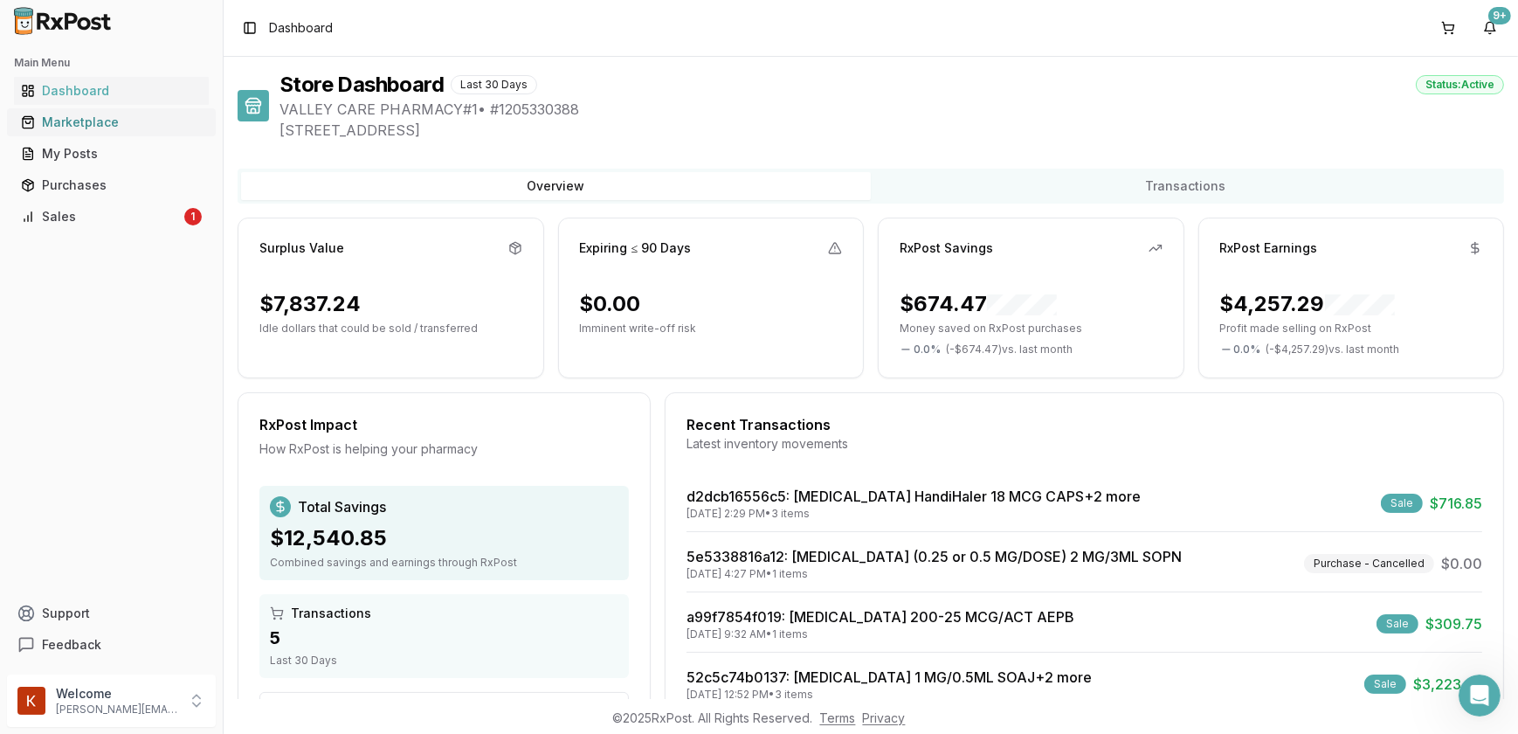
click at [126, 135] on link "Marketplace" at bounding box center [111, 122] width 195 height 31
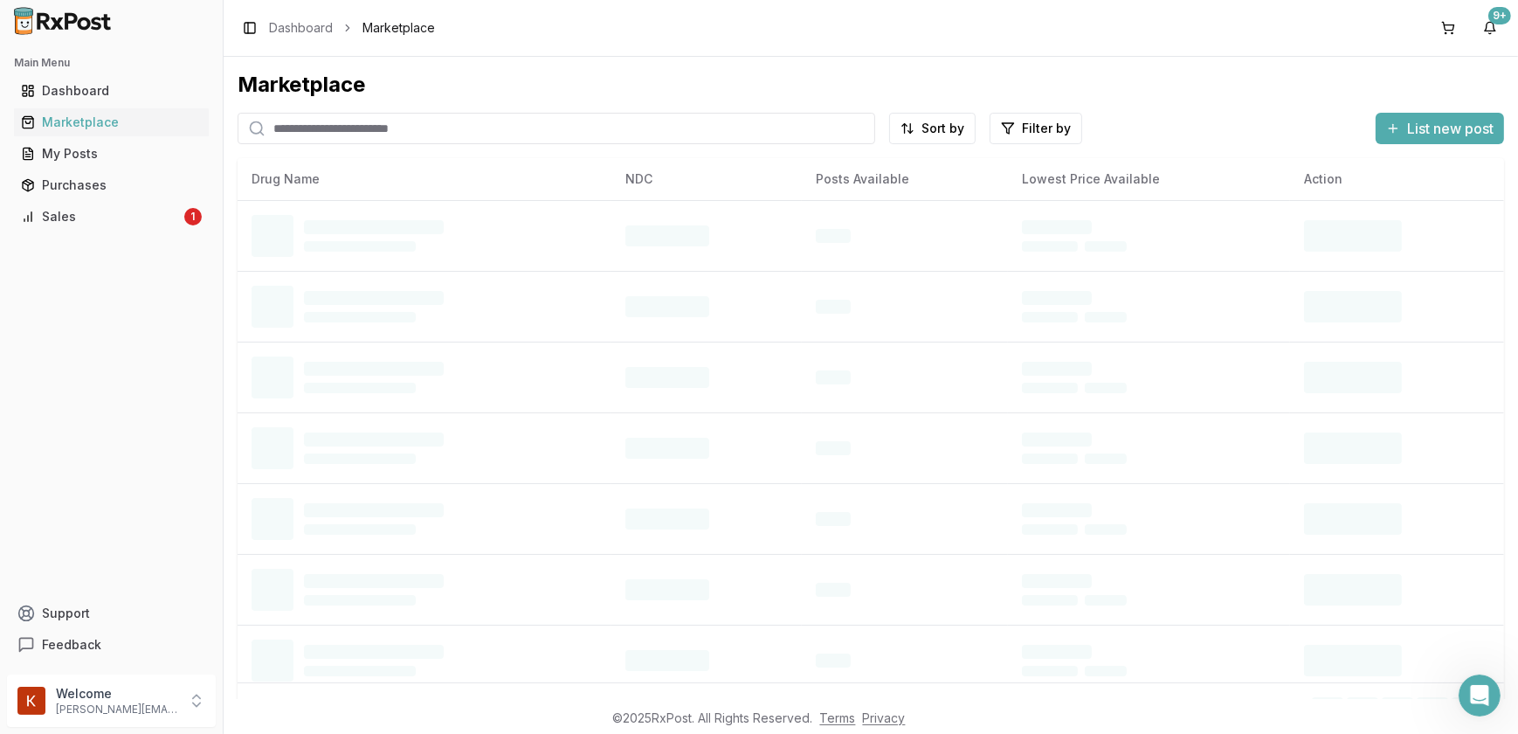
click at [349, 129] on input "search" at bounding box center [557, 128] width 638 height 31
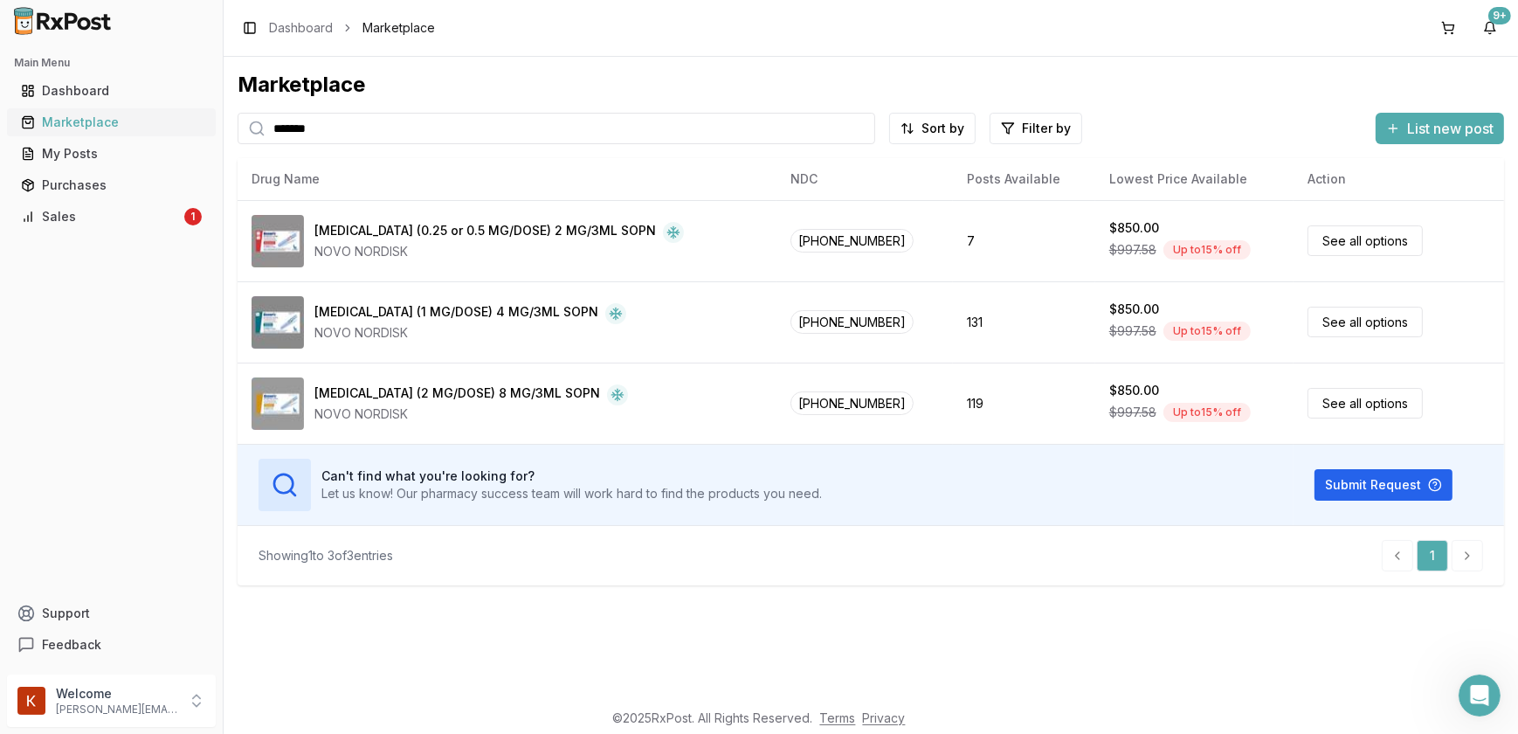
drag, startPoint x: 330, startPoint y: 121, endPoint x: 184, endPoint y: 121, distance: 145.9
click at [209, 139] on div "Main Menu Dashboard Marketplace My Posts Purchases Sales 1 Support Feedback Wel…" at bounding box center [759, 367] width 1518 height 734
type input "********"
